Goal: Find specific page/section: Find specific page/section

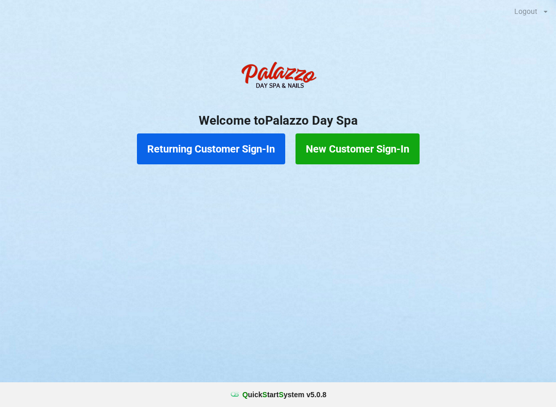
scroll to position [0, 4]
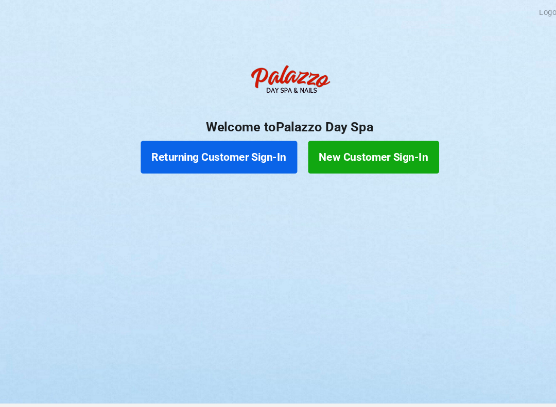
click at [226, 148] on button "Returning Customer Sign-In" at bounding box center [211, 148] width 148 height 31
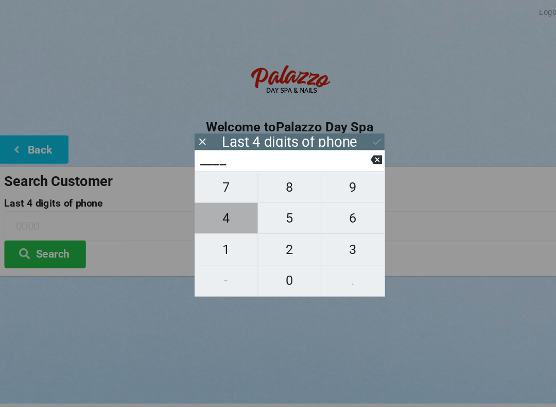
click at [221, 209] on span "4" at bounding box center [218, 207] width 60 height 22
type input "4___"
click at [359, 155] on icon at bounding box center [360, 151] width 11 height 8
click at [218, 239] on span "1" at bounding box center [218, 237] width 60 height 22
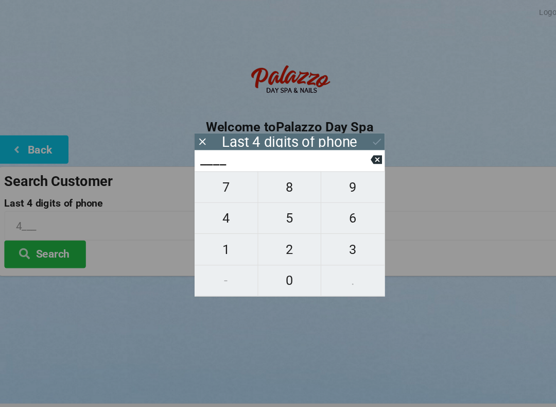
type input "1___"
click at [283, 178] on span "8" at bounding box center [278, 177] width 60 height 22
type input "18__"
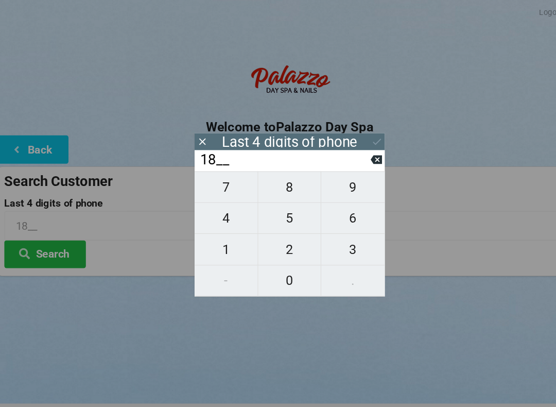
click at [343, 239] on span "3" at bounding box center [338, 237] width 60 height 22
type input "183_"
click at [221, 228] on span "1" at bounding box center [218, 237] width 60 height 22
type input "1831"
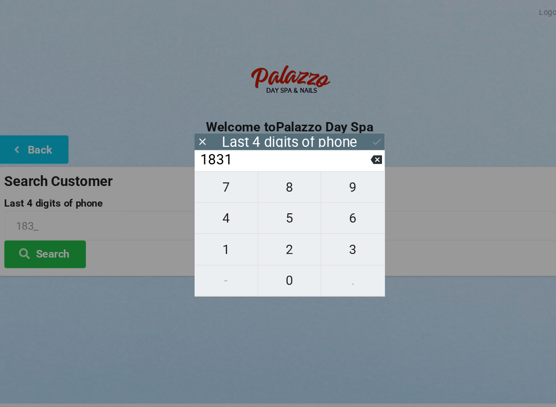
type input "1831"
click at [362, 136] on icon at bounding box center [361, 134] width 11 height 11
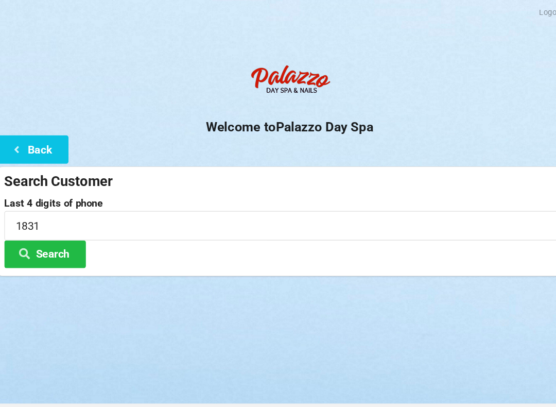
click at [53, 236] on button "Search" at bounding box center [46, 241] width 77 height 26
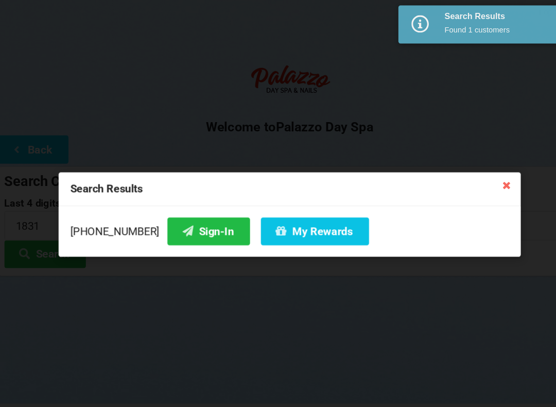
click at [270, 222] on button "My Rewards" at bounding box center [302, 219] width 103 height 26
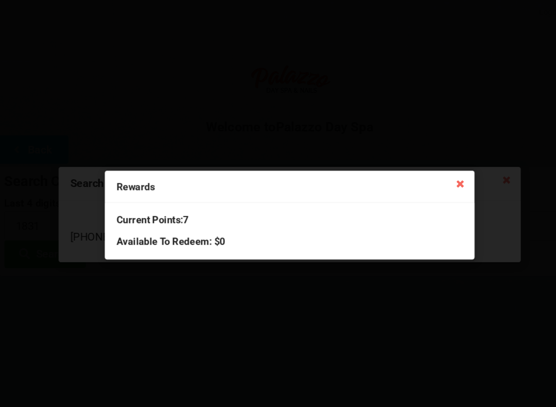
click at [435, 177] on icon at bounding box center [440, 173] width 16 height 16
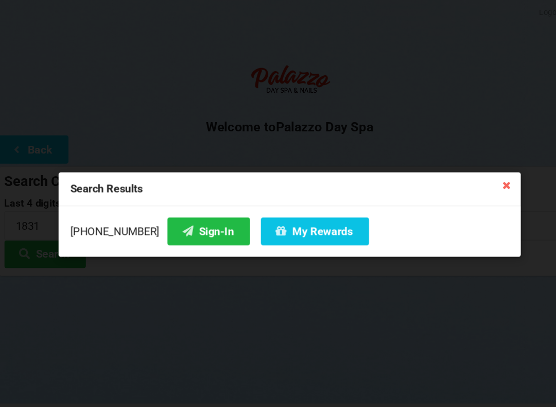
click at [184, 218] on button "Sign-In" at bounding box center [201, 219] width 78 height 26
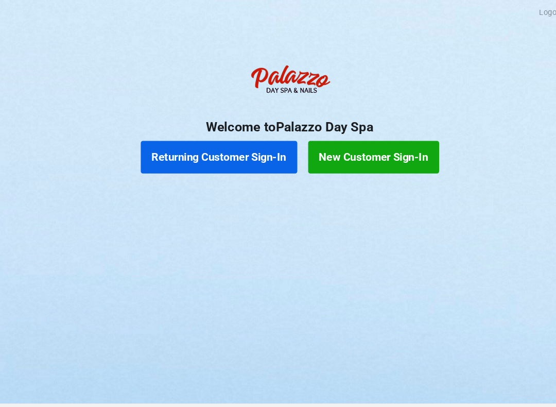
click at [213, 153] on button "Returning Customer Sign-In" at bounding box center [211, 148] width 148 height 31
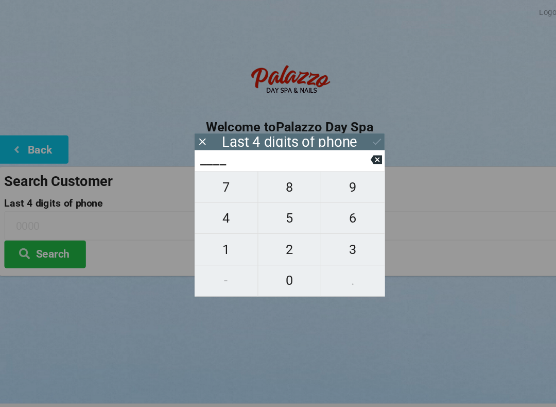
click at [282, 269] on span "0" at bounding box center [278, 266] width 60 height 22
type input "0___"
click at [339, 243] on span "3" at bounding box center [338, 237] width 60 height 22
type input "03__"
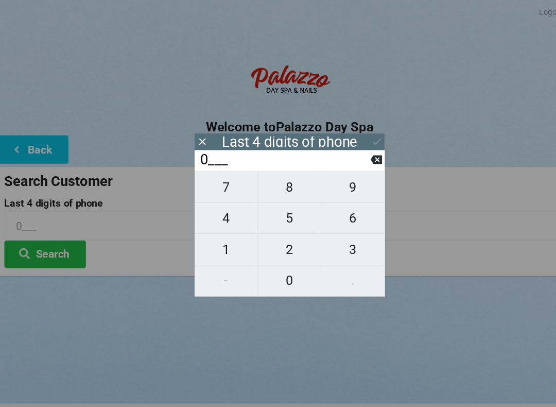
type input "03__"
click at [281, 241] on span "2" at bounding box center [278, 237] width 60 height 22
type input "032_"
click at [331, 185] on span "9" at bounding box center [338, 177] width 60 height 22
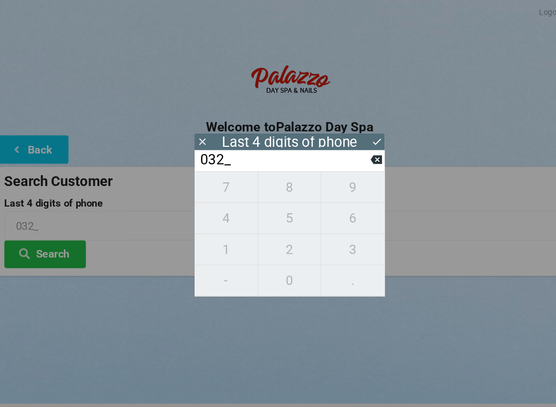
type input "0329"
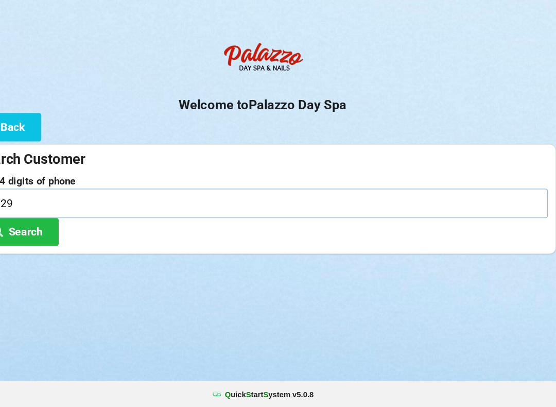
click at [113, 200] on input "0329" at bounding box center [278, 213] width 541 height 27
click at [35, 228] on button "Search" at bounding box center [46, 241] width 77 height 26
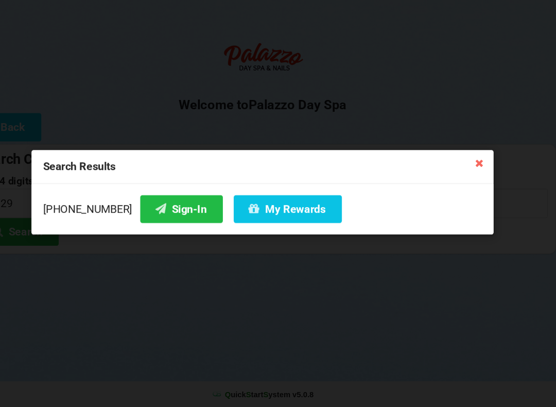
click at [162, 206] on button "Sign-In" at bounding box center [201, 219] width 78 height 26
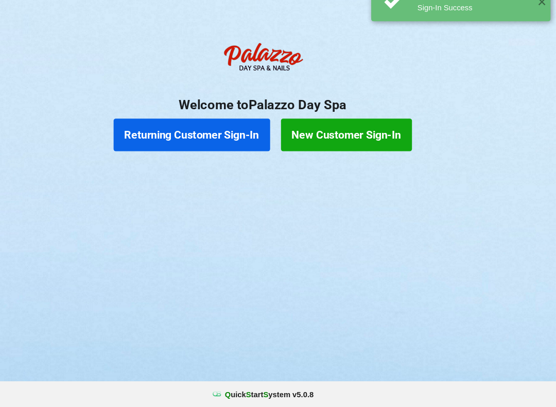
click at [204, 137] on button "Returning Customer Sign-In" at bounding box center [211, 148] width 148 height 31
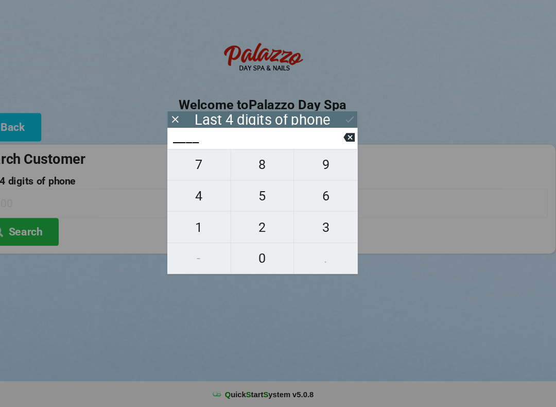
click at [256, 257] on button "0" at bounding box center [278, 265] width 60 height 29
type input "0___"
click at [314, 229] on button "3" at bounding box center [338, 236] width 60 height 29
type input "03__"
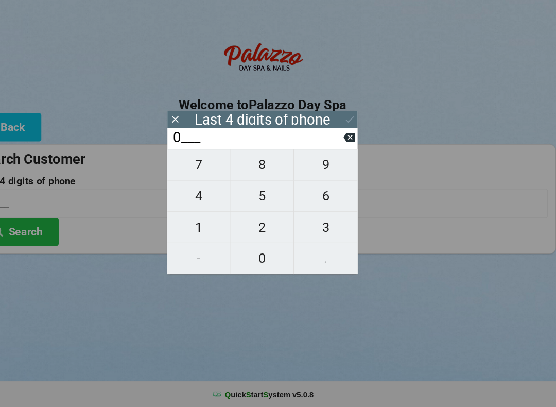
type input "03__"
click at [263, 226] on span "2" at bounding box center [278, 237] width 60 height 22
type input "032_"
click at [311, 166] on span "9" at bounding box center [338, 177] width 60 height 22
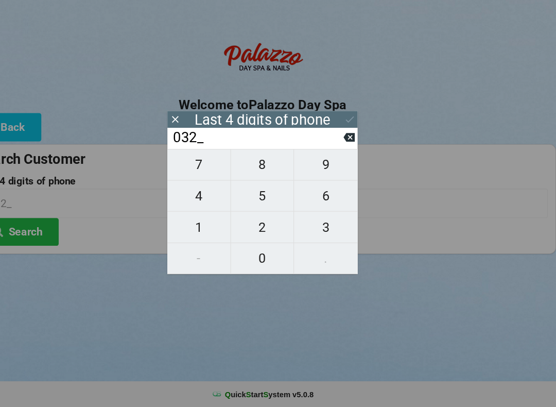
type input "0329"
click at [83, 302] on div "Logout Logout Sign-In Welcome to Palazzo Day Spa Back Search Customer Last 4 di…" at bounding box center [278, 203] width 556 height 407
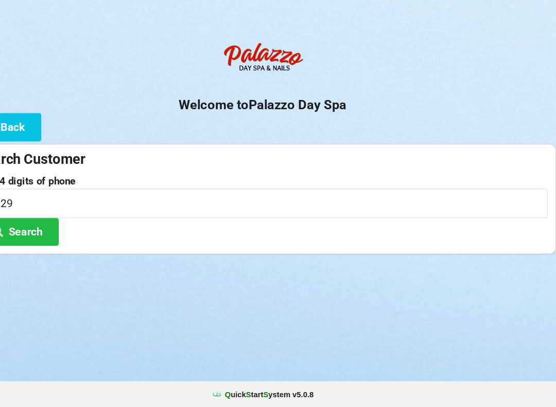
click at [34, 228] on button "Search" at bounding box center [46, 241] width 77 height 26
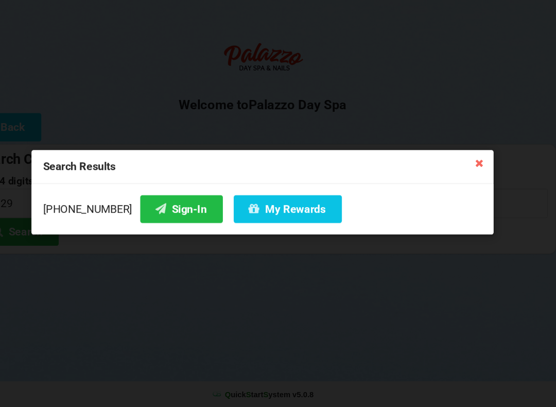
click at [162, 206] on button "Sign-In" at bounding box center [201, 219] width 78 height 26
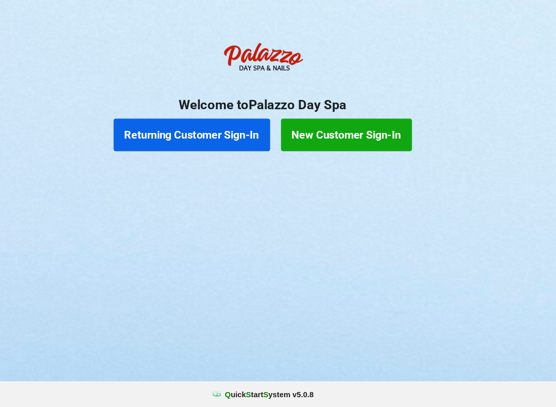
click at [200, 133] on button "Returning Customer Sign-In" at bounding box center [211, 148] width 148 height 31
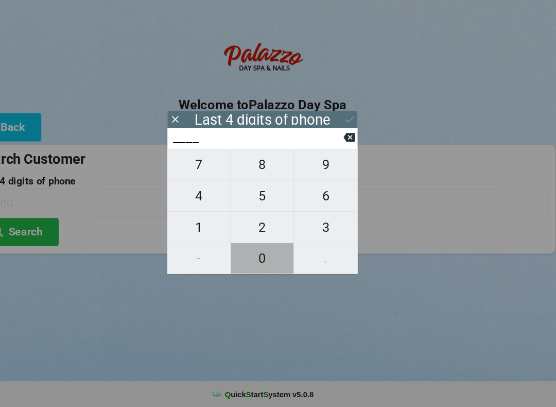
click at [255, 255] on span "0" at bounding box center [278, 266] width 60 height 22
type input "0___"
click at [355, 147] on icon at bounding box center [360, 151] width 11 height 8
click at [258, 226] on span "2" at bounding box center [278, 237] width 60 height 22
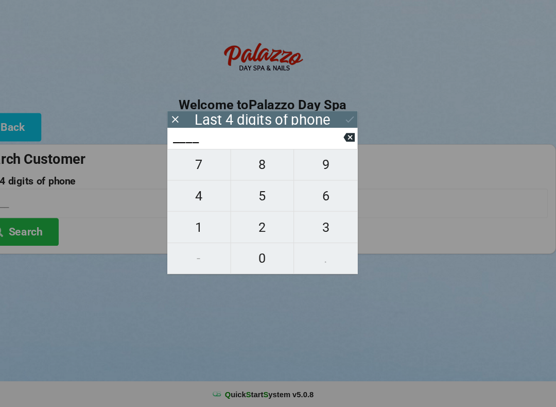
type input "2___"
click at [192, 226] on span "1" at bounding box center [218, 237] width 60 height 22
type input "21__"
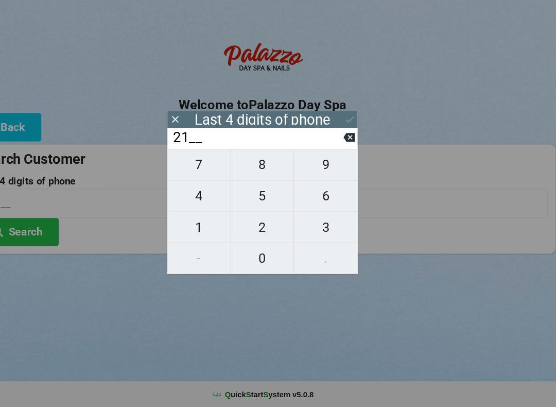
click at [193, 196] on span "4" at bounding box center [218, 207] width 60 height 22
type input "214_"
click at [249, 255] on span "0" at bounding box center [278, 266] width 60 height 22
type input "2140"
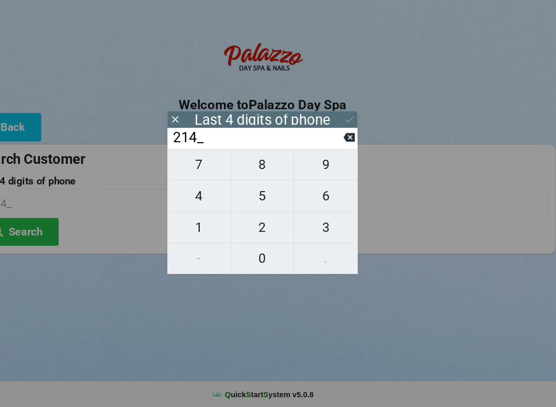
type input "2140"
click at [28, 229] on button "Search" at bounding box center [46, 241] width 77 height 26
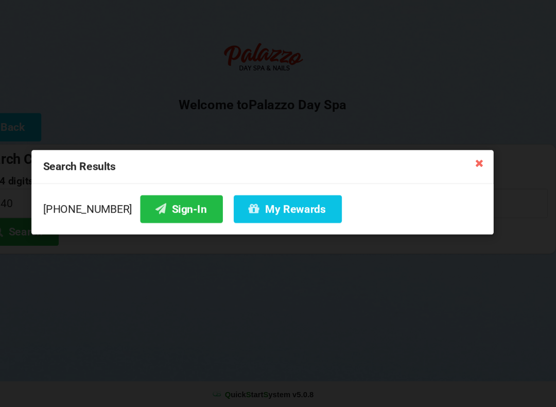
click at [162, 206] on button "Sign-In" at bounding box center [201, 219] width 78 height 26
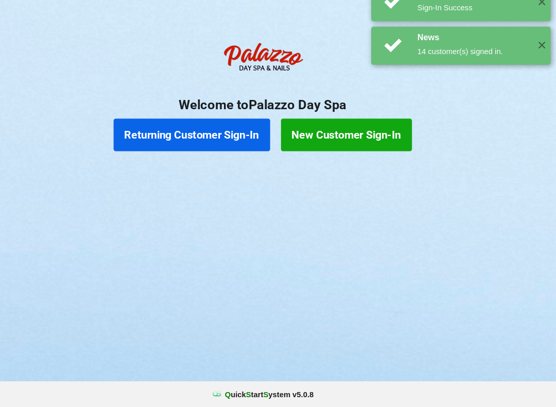
click at [198, 133] on button "Returning Customer Sign-In" at bounding box center [211, 148] width 148 height 31
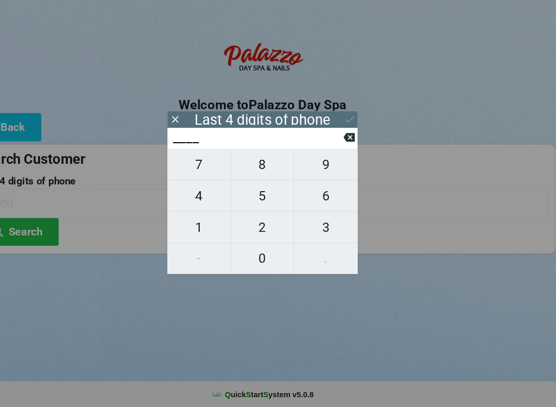
click at [196, 196] on span "4" at bounding box center [218, 207] width 60 height 22
type input "4___"
click at [310, 166] on span "9" at bounding box center [338, 177] width 60 height 22
type input "49__"
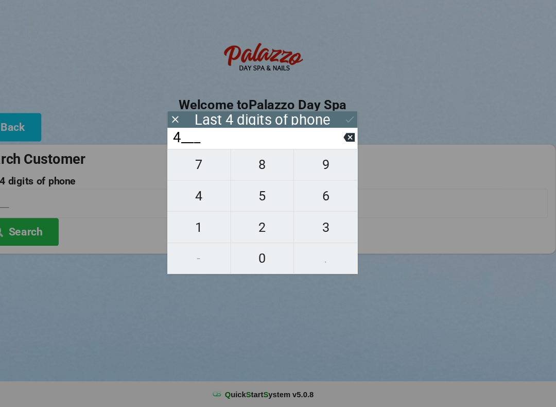
type input "49__"
click at [314, 201] on button "6" at bounding box center [338, 206] width 60 height 29
type input "496_"
click at [253, 226] on span "2" at bounding box center [278, 237] width 60 height 22
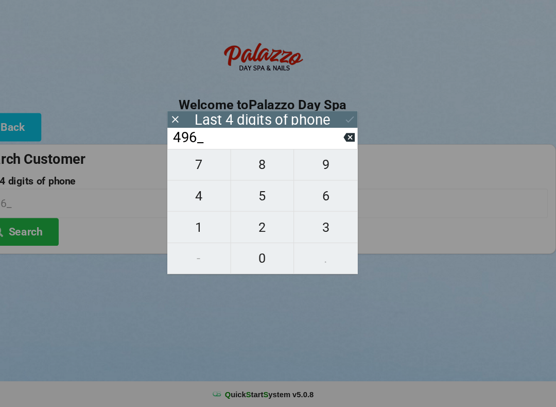
type input "4962"
click at [33, 228] on button "Search" at bounding box center [46, 241] width 77 height 26
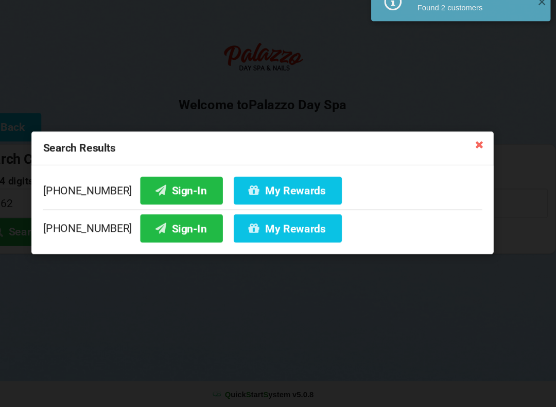
click at [162, 188] on button "Sign-In" at bounding box center [201, 201] width 78 height 26
